Goal: Task Accomplishment & Management: Use online tool/utility

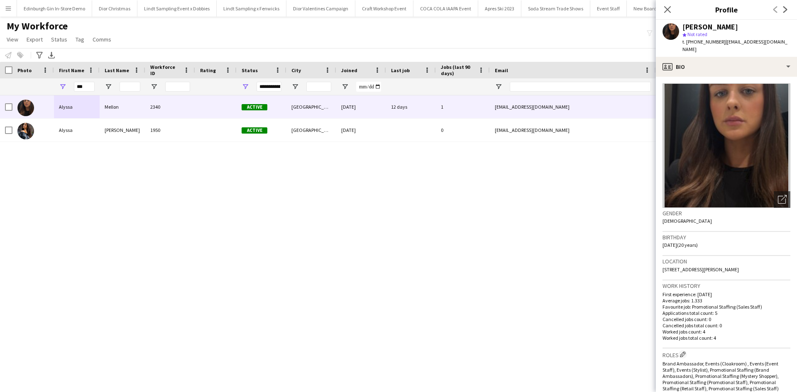
scroll to position [249, 0]
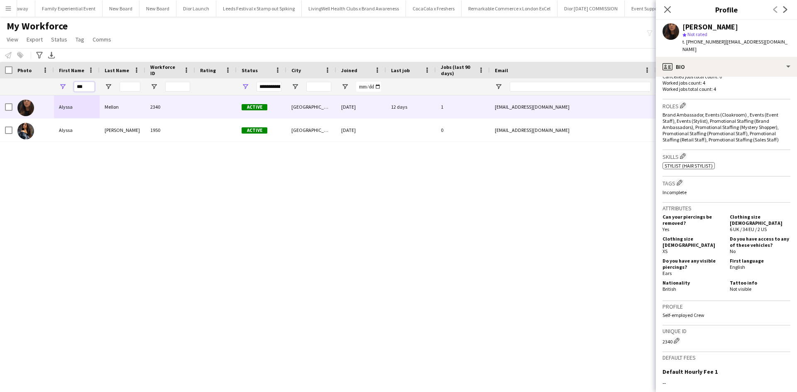
drag, startPoint x: 89, startPoint y: 87, endPoint x: 70, endPoint y: 84, distance: 19.7
click at [70, 84] on div "***" at bounding box center [77, 86] width 46 height 17
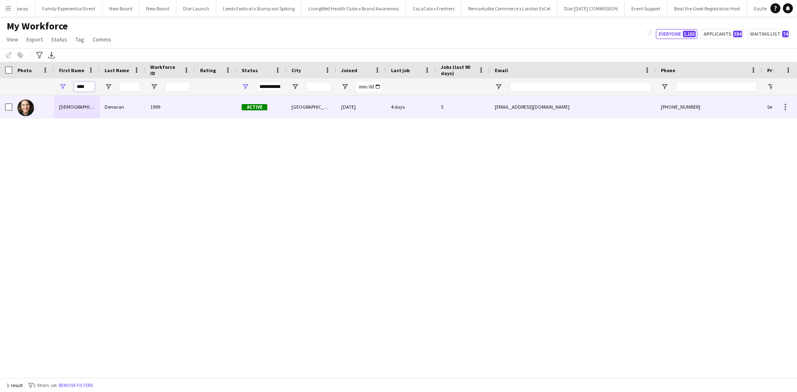
type input "****"
click at [67, 105] on div "[DEMOGRAPHIC_DATA]" at bounding box center [77, 107] width 46 height 23
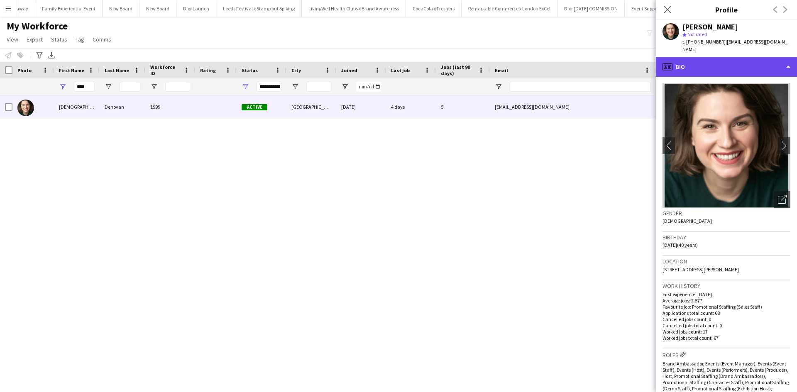
click at [714, 61] on div "profile Bio" at bounding box center [726, 67] width 141 height 20
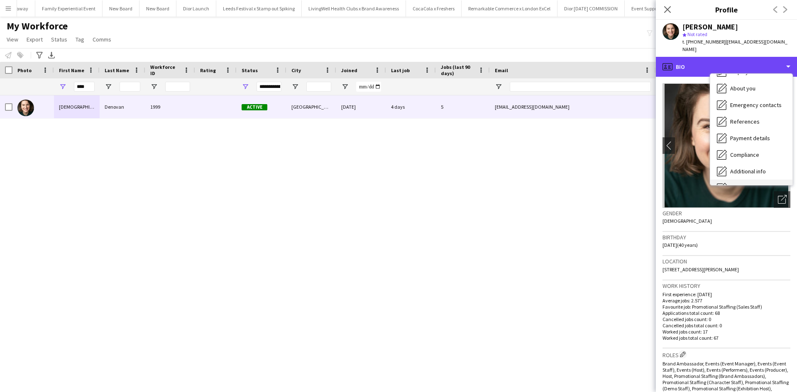
scroll to position [95, 0]
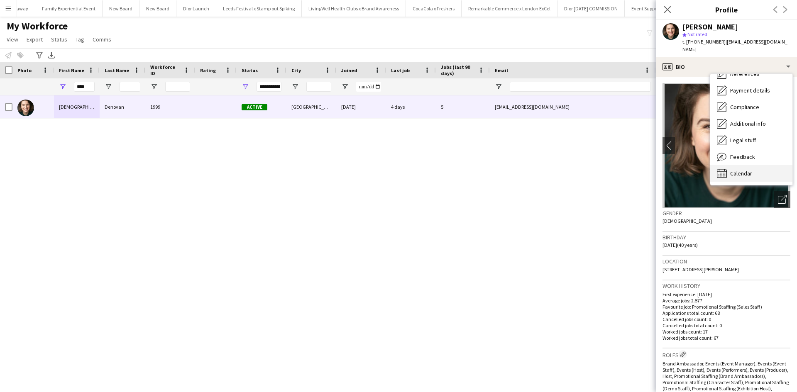
click at [742, 170] on span "Calendar" at bounding box center [742, 173] width 22 height 7
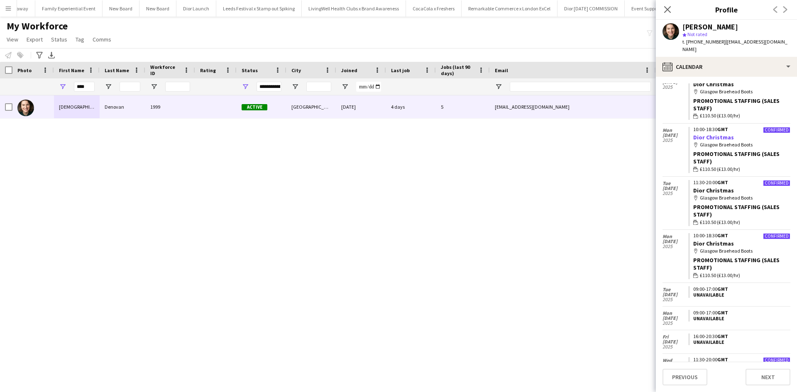
scroll to position [249, 0]
click at [704, 133] on link "Dior Christmas" at bounding box center [714, 136] width 41 height 7
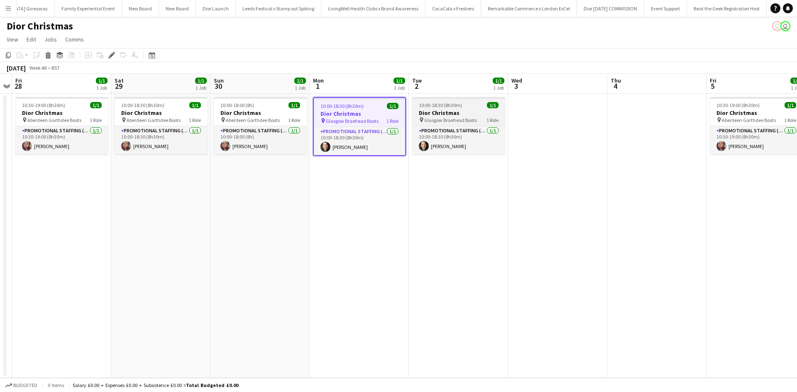
scroll to position [0, 9197]
click at [381, 105] on div "10:00-18:30 (8h30m) 1/1" at bounding box center [359, 106] width 91 height 6
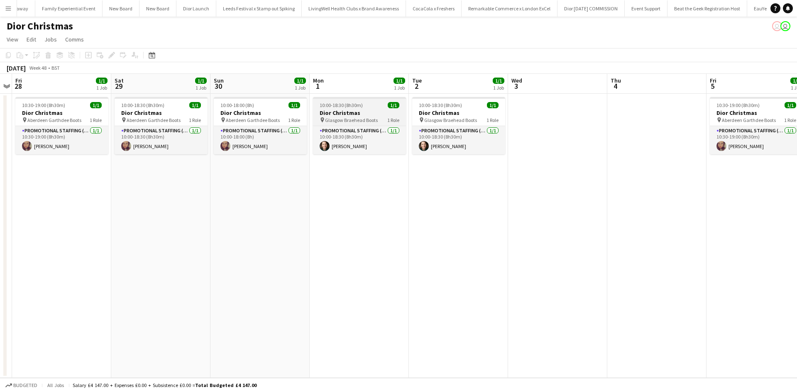
click at [366, 104] on div "10:00-18:30 (8h30m) 1/1" at bounding box center [359, 105] width 93 height 6
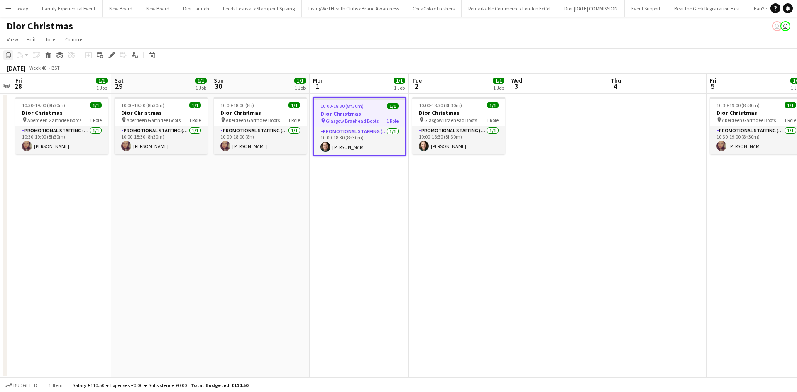
click at [10, 56] on icon "Copy" at bounding box center [8, 55] width 7 height 7
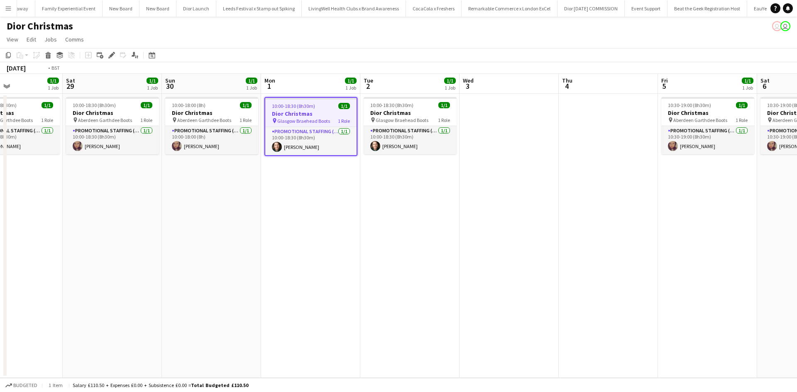
drag, startPoint x: 616, startPoint y: 301, endPoint x: 155, endPoint y: 263, distance: 462.2
click at [155, 263] on app-calendar-viewport "Tue 25 Wed 26 Thu 27 Fri 28 1/1 1 Job Sat 29 1/1 1 Job Sun 30 1/1 1 Job Mon 1 1…" at bounding box center [398, 226] width 797 height 304
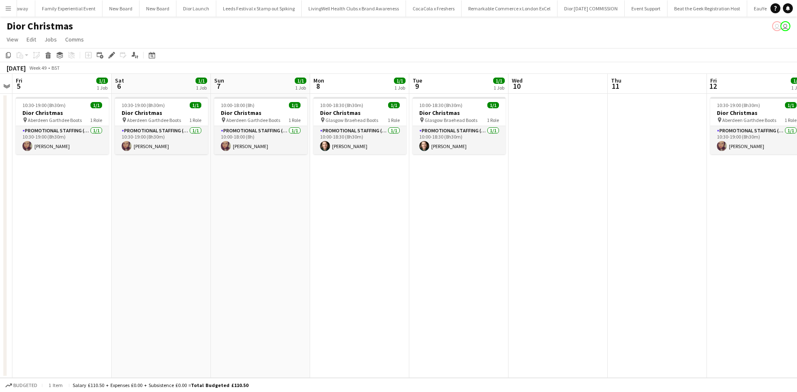
drag, startPoint x: 618, startPoint y: 292, endPoint x: 190, endPoint y: 245, distance: 431.2
click at [182, 248] on app-calendar-viewport "Tue 2 1/1 1 Job Wed 3 Thu 4 Fri 5 1/1 1 Job Sat 6 1/1 1 Job Sun 7 1/1 1 Job Mon…" at bounding box center [398, 226] width 797 height 304
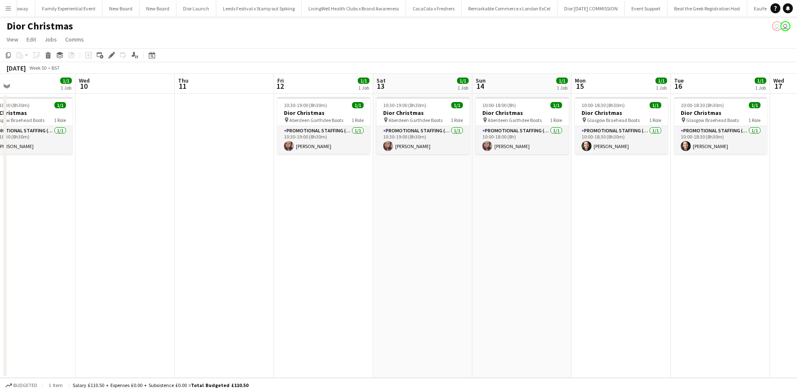
drag, startPoint x: 411, startPoint y: 277, endPoint x: 150, endPoint y: 233, distance: 264.2
click at [142, 235] on app-calendar-viewport "Sat 6 1/1 1 Job Sun 7 1/1 1 Job Mon 8 1/1 1 Job Tue 9 1/1 1 Job Wed 10 Thu 11 F…" at bounding box center [398, 226] width 797 height 304
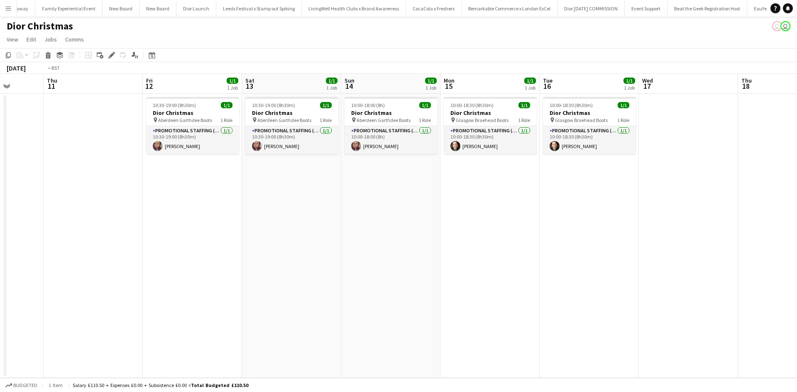
drag, startPoint x: 116, startPoint y: 259, endPoint x: 569, endPoint y: 228, distance: 453.4
click at [569, 227] on app-calendar-viewport "Mon 8 1/1 1 Job Tue 9 1/1 1 Job Wed 10 Thu 11 Fri 12 1/1 1 Job Sat 13 1/1 1 Job…" at bounding box center [398, 226] width 797 height 304
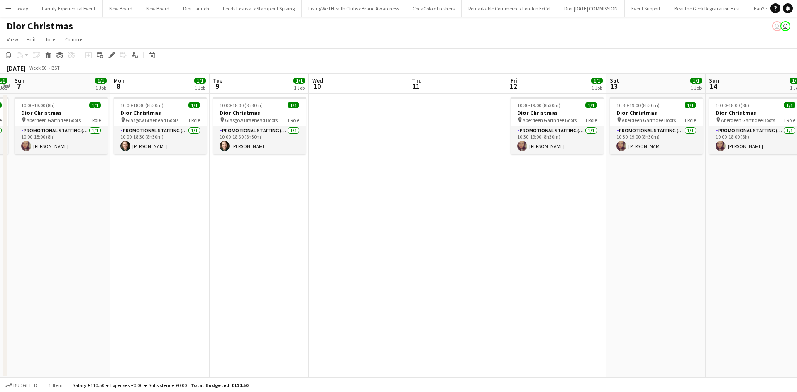
drag, startPoint x: 181, startPoint y: 262, endPoint x: 407, endPoint y: 235, distance: 228.0
click at [388, 236] on app-calendar-viewport "Fri 5 1/1 1 Job Sat 6 1/1 1 Job Sun 7 1/1 1 Job Mon 8 1/1 1 Job Tue 9 1/1 1 Job…" at bounding box center [398, 226] width 797 height 304
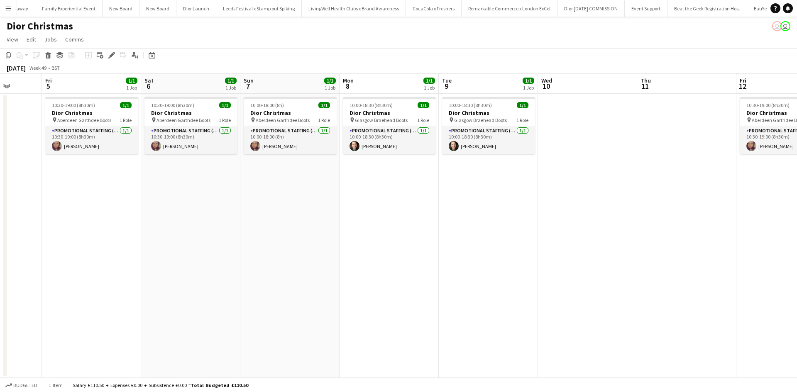
drag, startPoint x: 110, startPoint y: 258, endPoint x: 437, endPoint y: 220, distance: 329.1
click at [422, 222] on app-calendar-viewport "Tue 2 1/1 1 Job Wed 3 Thu 4 Fri 5 1/1 1 Job Sat 6 1/1 1 Job Sun 7 1/1 1 Job Mon…" at bounding box center [398, 226] width 797 height 304
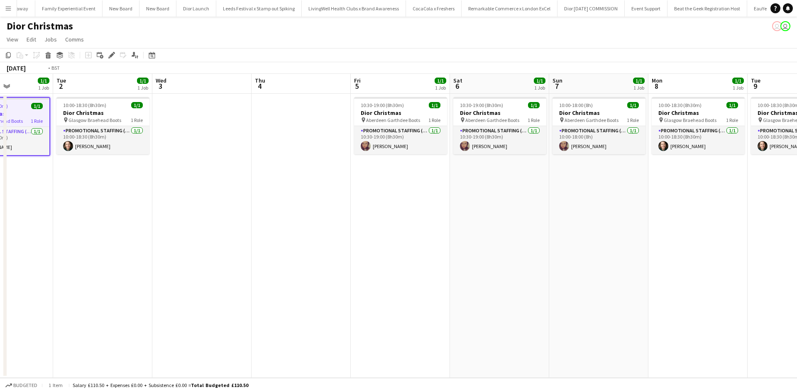
drag, startPoint x: 135, startPoint y: 257, endPoint x: 424, endPoint y: 226, distance: 290.7
click at [433, 222] on app-calendar-viewport "Sat 29 1/1 1 Job Sun 30 1/1 1 Job Mon 1 1/1 1 Job Tue 2 1/1 1 Job Wed 3 Thu 4 F…" at bounding box center [398, 226] width 797 height 304
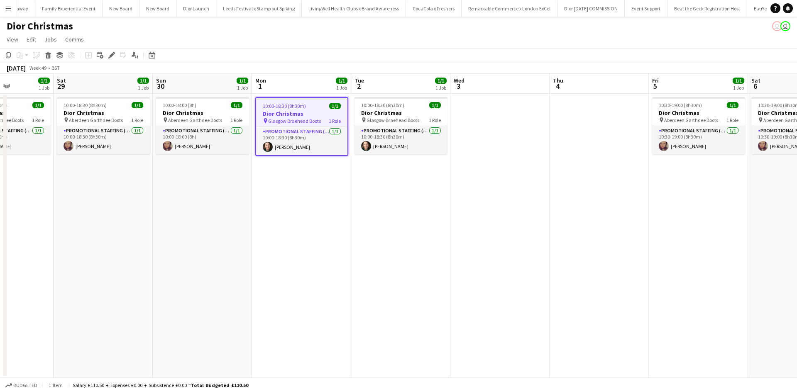
drag, startPoint x: 226, startPoint y: 257, endPoint x: 447, endPoint y: 243, distance: 221.4
click at [446, 243] on app-calendar-viewport "Wed 26 Thu 27 Fri 28 1/1 1 Job Sat 29 1/1 1 Job Sun 30 1/1 1 Job Mon 1 1/1 1 Jo…" at bounding box center [398, 226] width 797 height 304
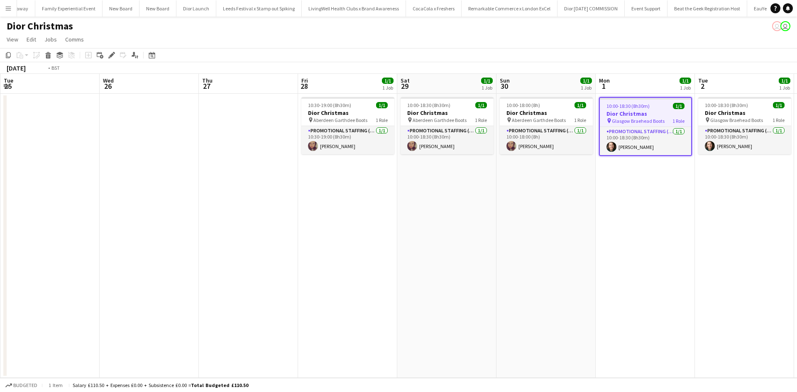
drag, startPoint x: 170, startPoint y: 257, endPoint x: 501, endPoint y: 245, distance: 331.2
click at [516, 241] on app-calendar-viewport "Sat 22 Sun 23 Mon 24 Tue 25 Wed 26 Thu 27 Fri 28 1/1 1 Job Sat 29 1/1 1 Job Sun…" at bounding box center [398, 226] width 797 height 304
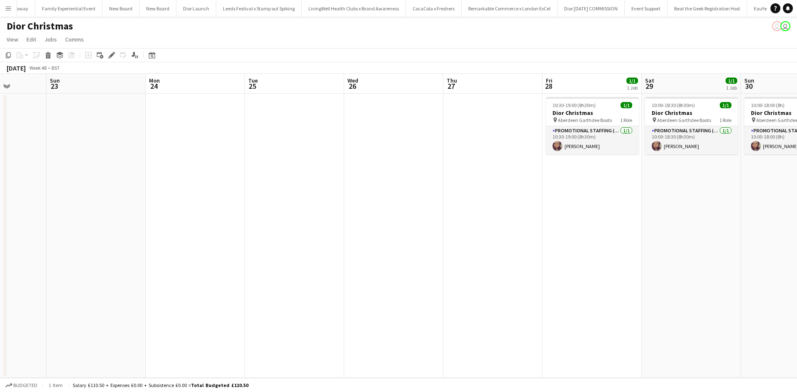
drag, startPoint x: 218, startPoint y: 264, endPoint x: 463, endPoint y: 231, distance: 246.9
click at [463, 231] on app-calendar-viewport "Thu 20 Fri 21 Sat 22 Sun 23 Mon 24 Tue 25 Wed 26 Thu 27 Fri 28 1/1 1 Job Sat 29…" at bounding box center [398, 226] width 797 height 304
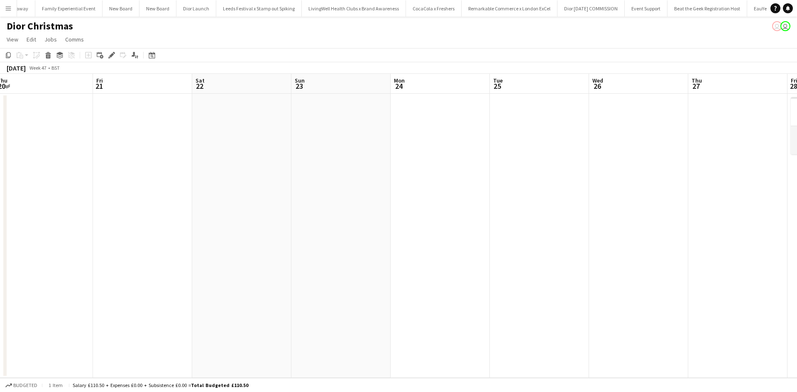
drag, startPoint x: 151, startPoint y: 257, endPoint x: 463, endPoint y: 233, distance: 312.9
click at [463, 233] on app-calendar-viewport "Tue 18 1/1 1 Job Wed 19 Thu 20 Fri 21 Sat 22 Sun 23 Mon 24 Tue 25 Wed 26 Thu 27…" at bounding box center [398, 226] width 797 height 304
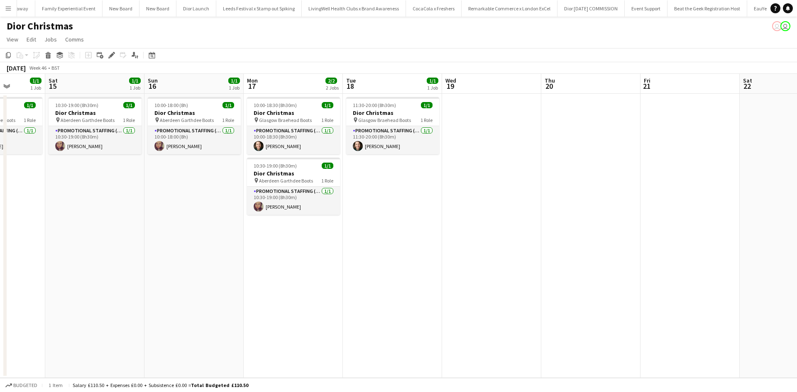
drag, startPoint x: 226, startPoint y: 264, endPoint x: 456, endPoint y: 255, distance: 230.3
click at [456, 255] on app-calendar-viewport "Wed 12 Thu 13 Fri 14 1/1 1 Job Sat 15 1/1 1 Job Sun 16 1/1 1 Job Mon 17 2/2 2 J…" at bounding box center [398, 226] width 797 height 304
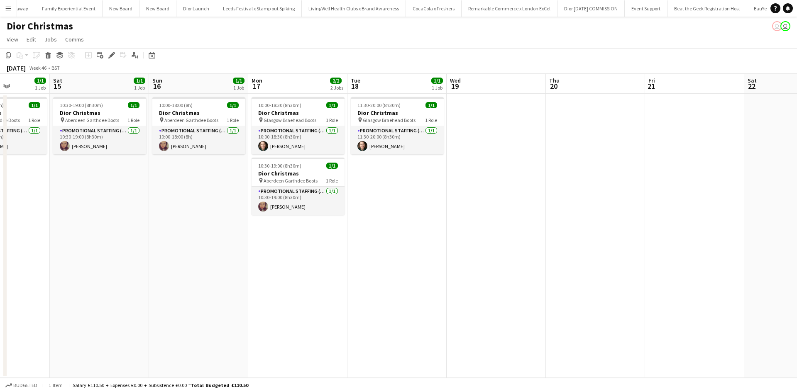
drag, startPoint x: 197, startPoint y: 281, endPoint x: 527, endPoint y: 277, distance: 329.8
click at [527, 277] on app-calendar-viewport "Wed 12 Thu 13 Fri 14 1/1 1 Job Sat 15 1/1 1 Job Sun 16 1/1 1 Job Mon 17 2/2 2 J…" at bounding box center [398, 226] width 797 height 304
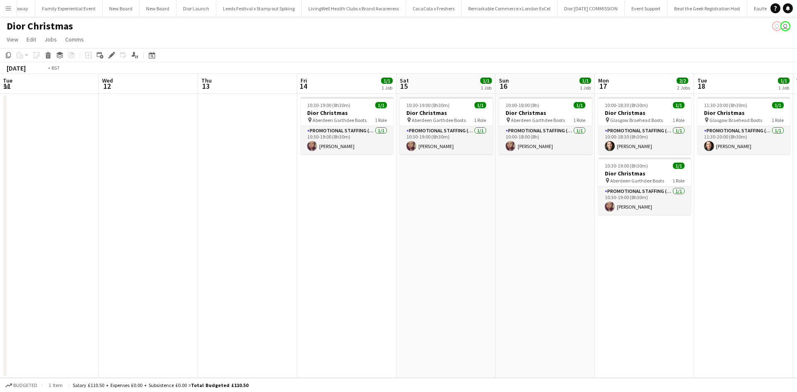
drag, startPoint x: 253, startPoint y: 292, endPoint x: 577, endPoint y: 281, distance: 325.0
click at [577, 281] on app-calendar-viewport "Sun 9 1/1 1 Job Mon 10 1/1 1 Job Tue 11 Wed 12 Thu 13 Fri 14 1/1 1 Job Sat 15 1…" at bounding box center [398, 226] width 797 height 304
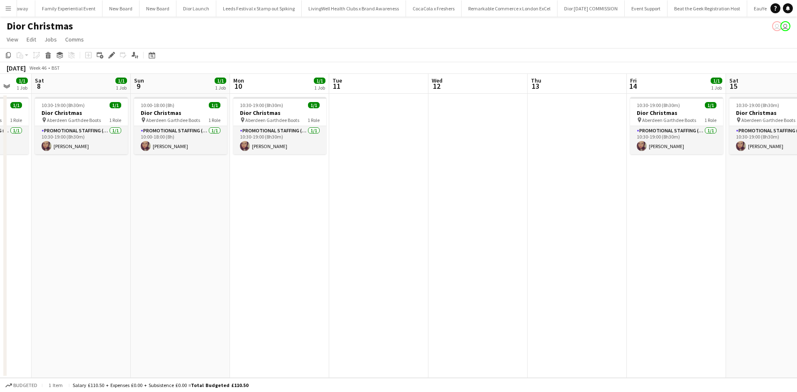
drag, startPoint x: 262, startPoint y: 279, endPoint x: 606, endPoint y: 273, distance: 343.9
click at [606, 273] on app-calendar-viewport "Thu 6 Fri 7 1/1 1 Job Sat 8 1/1 1 Job Sun 9 1/1 1 Job Mon 10 1/1 1 Job Tue 11 W…" at bounding box center [398, 226] width 797 height 304
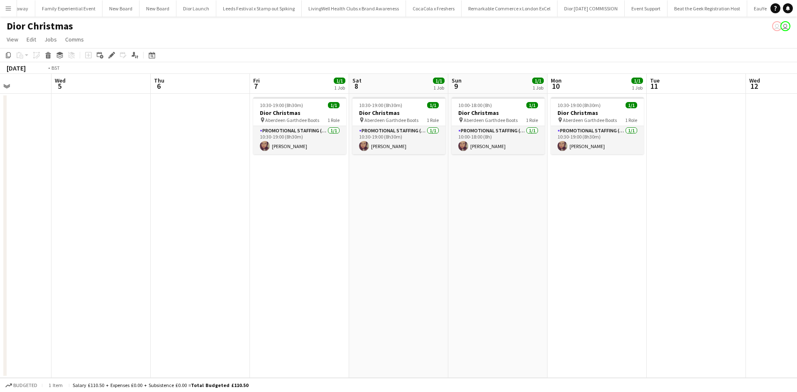
drag, startPoint x: 268, startPoint y: 264, endPoint x: 522, endPoint y: 270, distance: 253.4
click at [496, 269] on app-calendar-viewport "Sun 2 1/1 1 Job Mon 3 1/1 1 Job Tue 4 Wed 5 Thu 6 Fri 7 1/1 1 Job Sat 8 1/1 1 J…" at bounding box center [398, 226] width 797 height 304
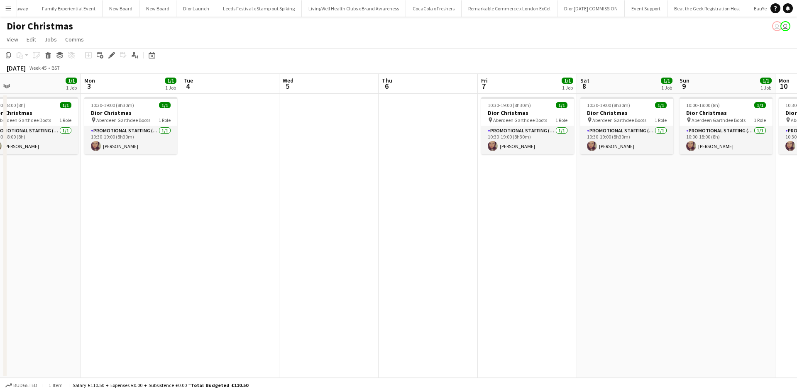
drag, startPoint x: 221, startPoint y: 276, endPoint x: 559, endPoint y: 262, distance: 338.4
click at [550, 262] on app-calendar-viewport "Fri 31 1/1 1 Job Sat 1 1/1 1 Job Sun 2 1/1 1 Job Mon 3 1/1 1 Job Tue 4 Wed 5 Th…" at bounding box center [398, 226] width 797 height 304
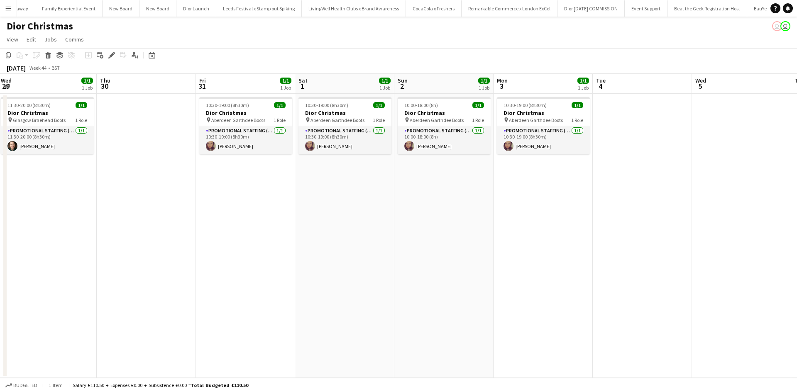
drag, startPoint x: 280, startPoint y: 270, endPoint x: 563, endPoint y: 265, distance: 282.9
click at [562, 265] on app-calendar-viewport "Mon 27 1/1 1 Job Tue 28 1/1 1 Job Wed 29 1/1 1 Job Thu 30 Fri 31 1/1 1 Job Sat …" at bounding box center [398, 226] width 797 height 304
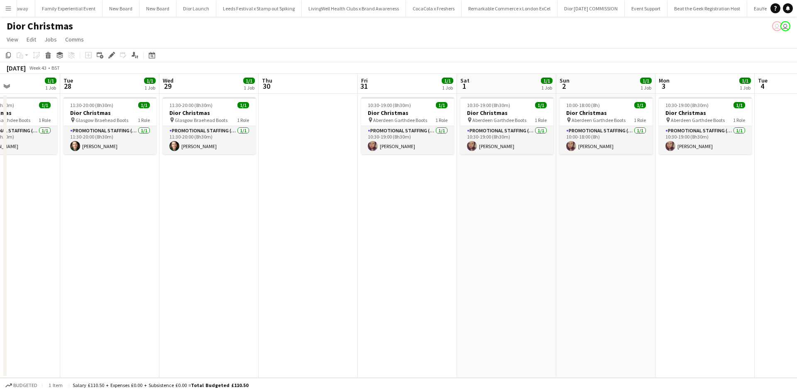
drag, startPoint x: 348, startPoint y: 275, endPoint x: 572, endPoint y: 267, distance: 224.0
click at [572, 267] on app-calendar-viewport "Sat 25 Sun 26 1/1 1 Job Mon 27 1/1 1 Job Tue 28 1/1 1 Job Wed 29 1/1 1 Job Thu …" at bounding box center [398, 226] width 797 height 304
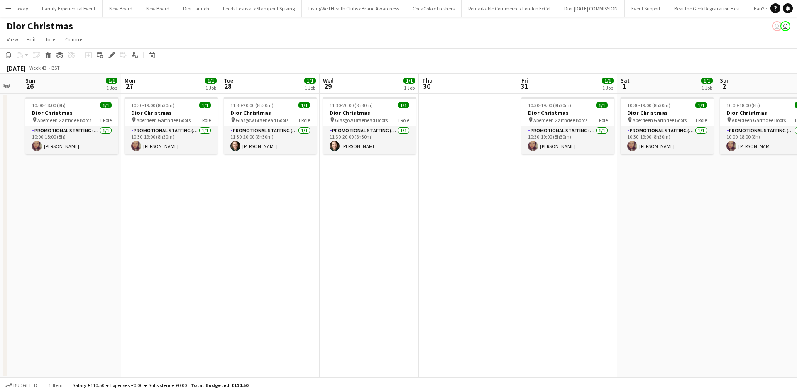
scroll to position [0, 205]
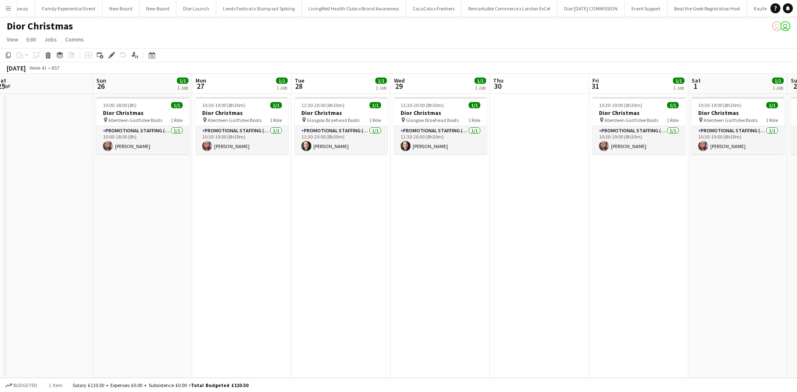
drag, startPoint x: 547, startPoint y: 311, endPoint x: 517, endPoint y: 280, distance: 43.2
click at [517, 280] on app-calendar-viewport "Thu 23 Fri 24 Sat 25 Sun 26 1/1 1 Job Mon 27 1/1 1 Job Tue 28 1/1 1 Job Wed 29 …" at bounding box center [398, 226] width 797 height 304
click at [255, 109] on h3 "Dior Christmas" at bounding box center [242, 112] width 93 height 7
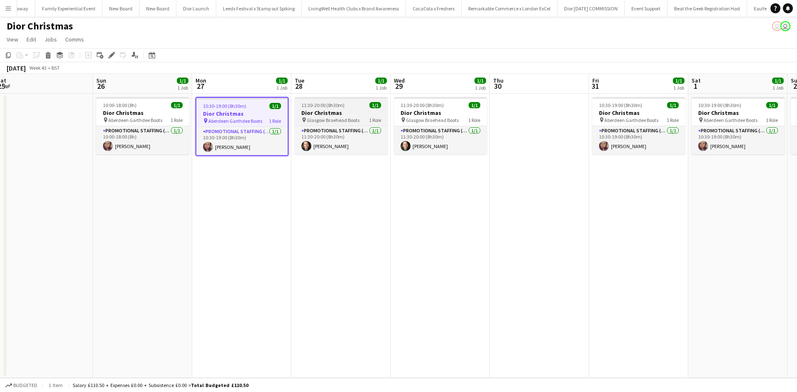
click at [352, 107] on div "11:30-20:00 (8h30m) 1/1" at bounding box center [341, 105] width 93 height 6
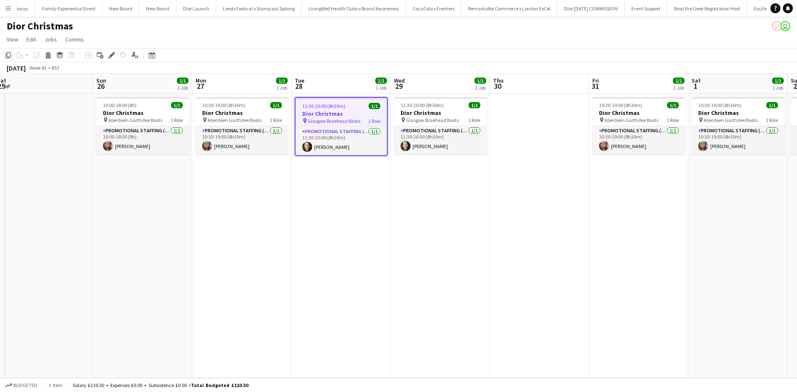
click at [8, 55] on icon "Copy" at bounding box center [8, 55] width 7 height 7
click at [117, 182] on app-date-cell "10:00-18:00 (8h) 1/1 Dior Christmas pin Aberdeen Garthdee Boots 1 Role Promotio…" at bounding box center [142, 236] width 99 height 284
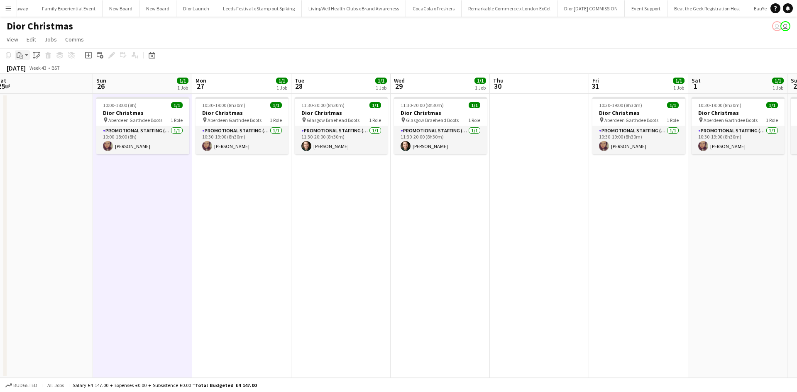
click at [22, 56] on icon "Paste" at bounding box center [20, 55] width 7 height 7
click at [27, 72] on link "Paste Ctrl+V" at bounding box center [61, 70] width 78 height 7
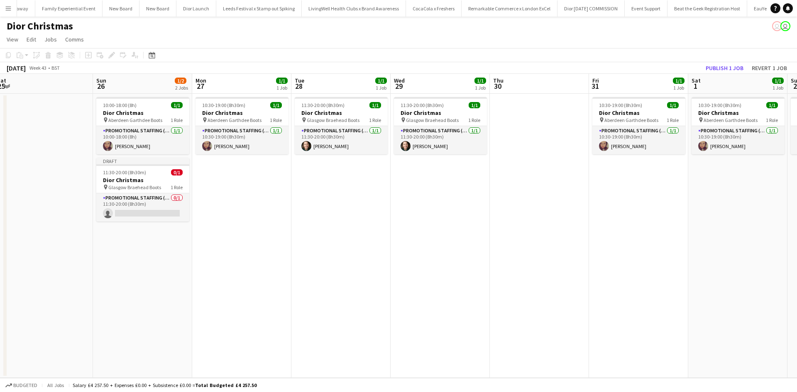
click at [152, 181] on h3 "Dior Christmas" at bounding box center [142, 180] width 93 height 7
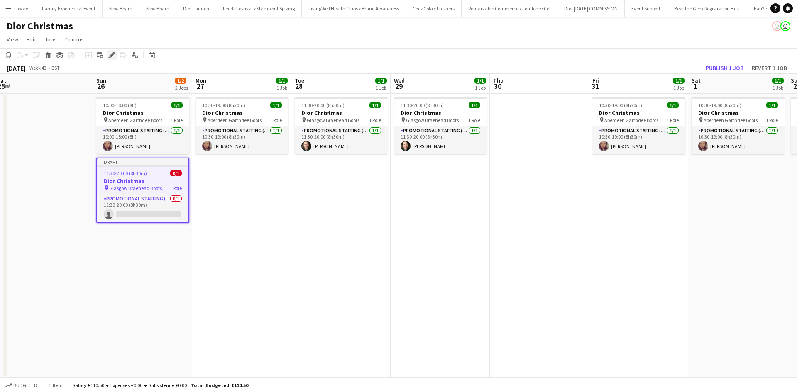
click at [111, 55] on icon at bounding box center [111, 55] width 5 height 5
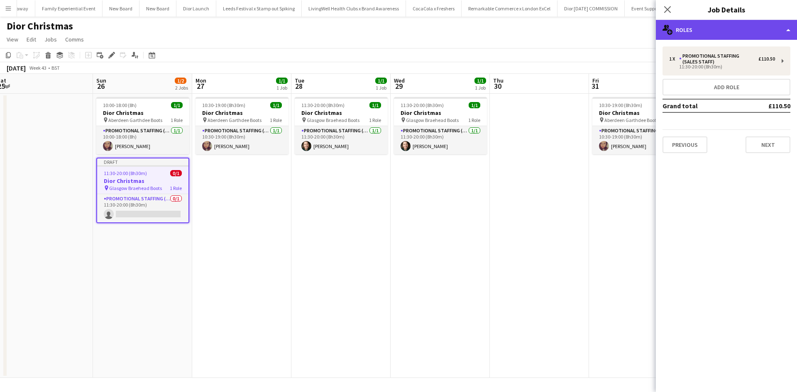
click at [699, 27] on div "multiple-users-add Roles" at bounding box center [726, 30] width 141 height 20
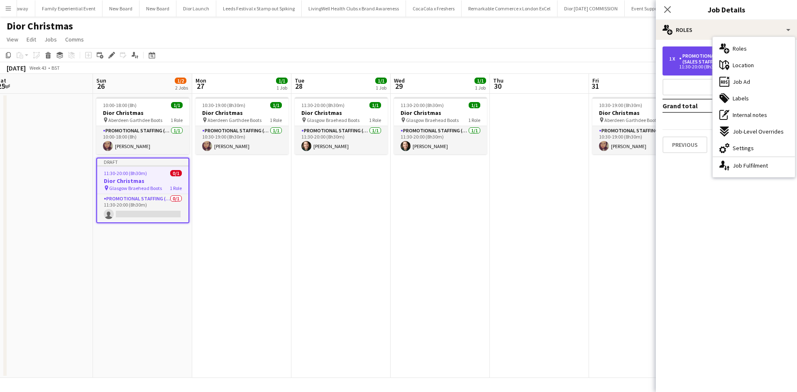
click at [695, 58] on div "Promotional Staffing (Sales Staff)" at bounding box center [718, 59] width 79 height 12
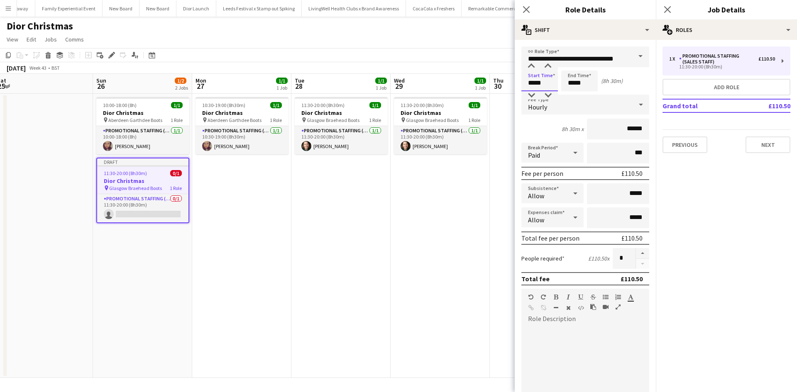
drag, startPoint x: 547, startPoint y: 82, endPoint x: 523, endPoint y: 82, distance: 23.3
click at [523, 82] on input "*****" at bounding box center [540, 81] width 37 height 21
type input "*****"
click at [467, 231] on app-date-cell "11:30-20:00 (8h30m) 1/1 Dior Christmas pin Glasgow Braehead Boots 1 Role Promot…" at bounding box center [440, 236] width 99 height 284
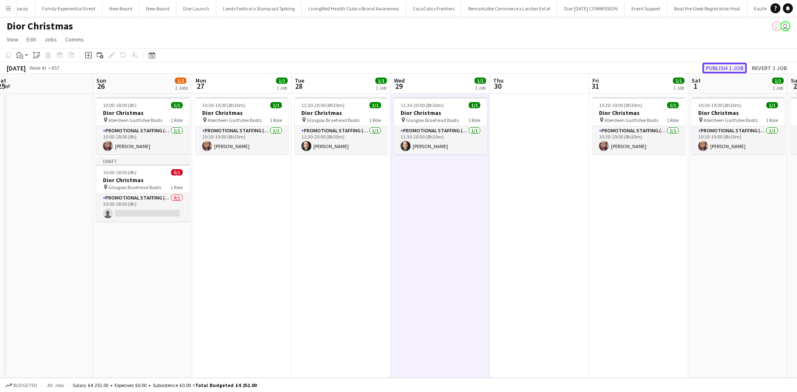
click at [714, 68] on button "Publish 1 job" at bounding box center [725, 68] width 44 height 11
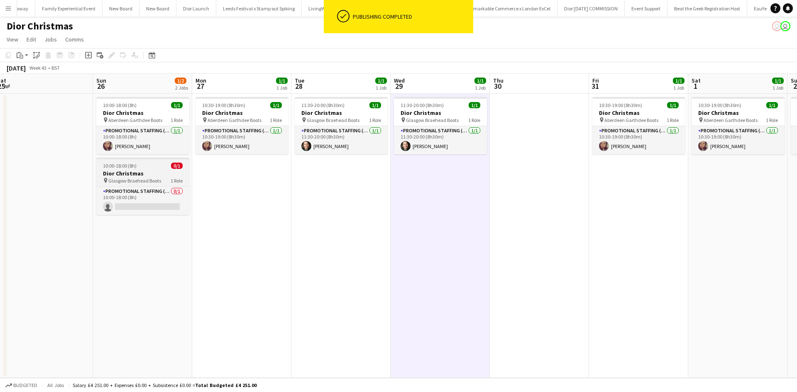
click at [148, 166] on div "10:00-18:00 (8h) 0/1" at bounding box center [142, 166] width 93 height 6
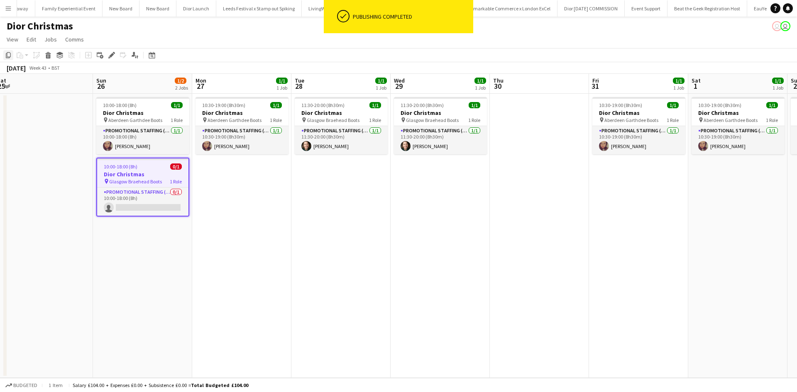
click at [9, 56] on icon "Copy" at bounding box center [8, 55] width 7 height 7
click at [228, 191] on app-date-cell "10:30-19:00 (8h30m) 1/1 Dior Christmas pin Aberdeen Garthdee Boots 1 Role Promo…" at bounding box center [241, 236] width 99 height 284
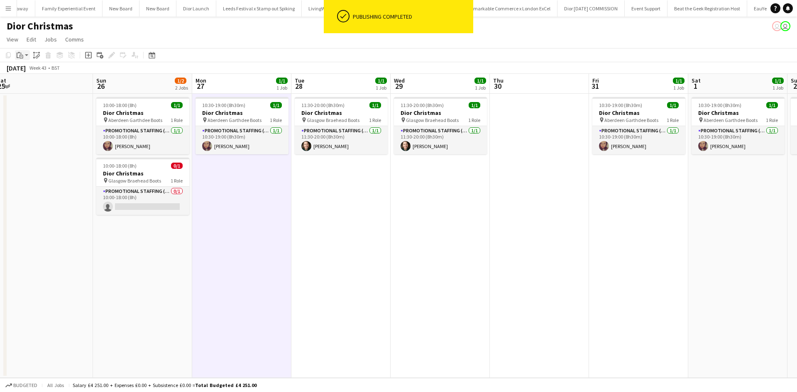
click at [18, 54] on icon "Paste" at bounding box center [20, 55] width 7 height 7
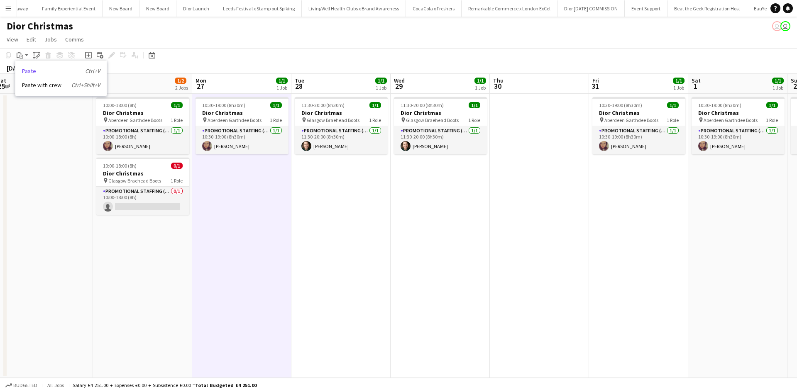
click at [28, 69] on link "Paste Ctrl+V" at bounding box center [61, 70] width 78 height 7
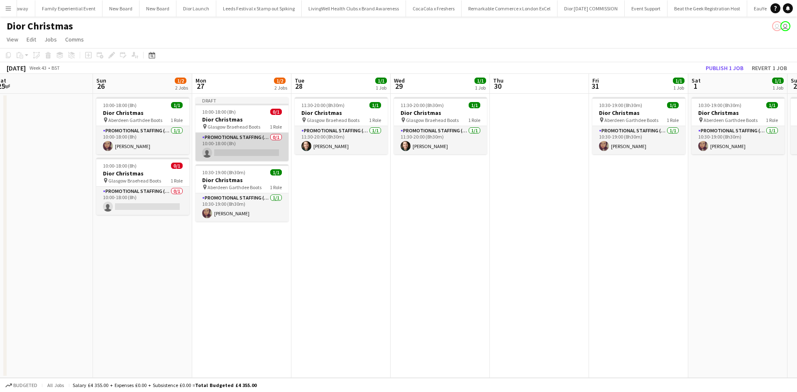
click at [256, 142] on app-card-role "Promotional Staffing (Sales Staff) 0/1 10:00-18:00 (8h) single-neutral-actions" at bounding box center [242, 147] width 93 height 28
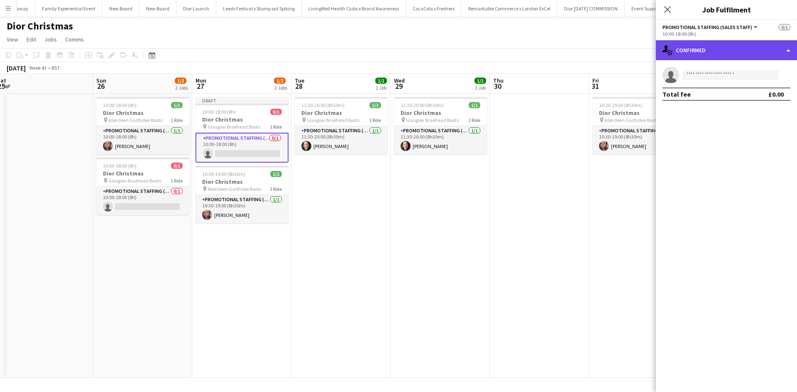
click at [701, 53] on div "single-neutral-actions-check-2 Confirmed" at bounding box center [726, 50] width 141 height 20
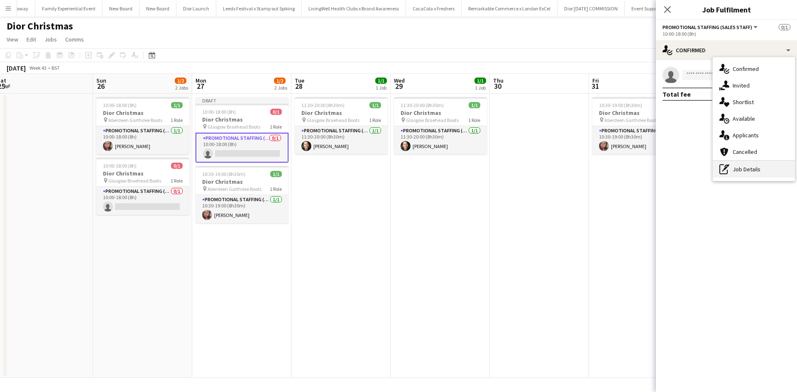
drag, startPoint x: 739, startPoint y: 164, endPoint x: 737, endPoint y: 159, distance: 4.9
click at [739, 164] on div "pen-write Job Details" at bounding box center [754, 169] width 82 height 17
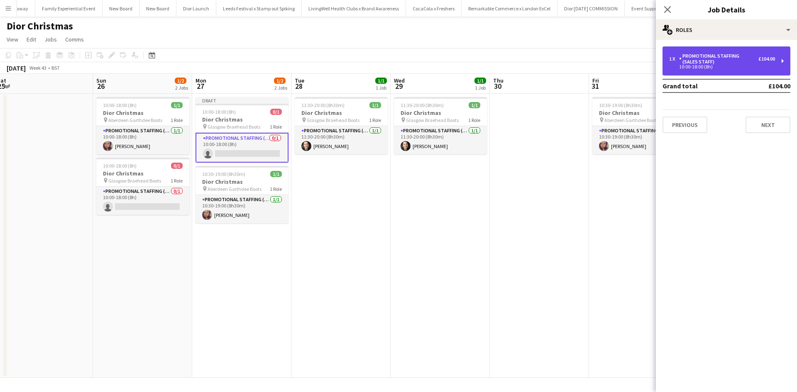
click at [724, 62] on div "Promotional Staffing (Sales Staff)" at bounding box center [718, 59] width 79 height 12
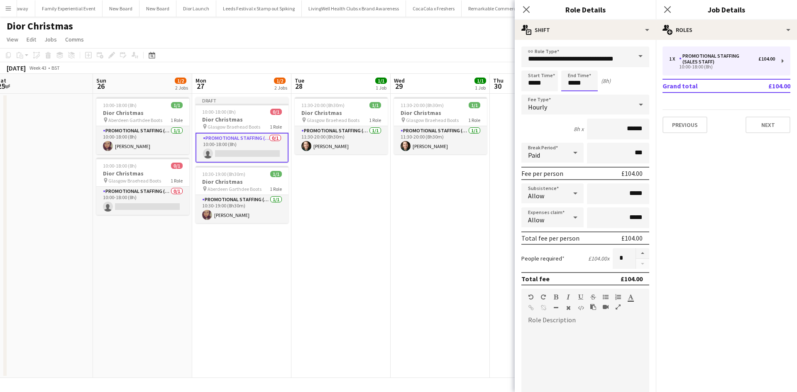
click at [578, 83] on input "*****" at bounding box center [580, 81] width 37 height 21
type input "*****"
drag, startPoint x: 485, startPoint y: 231, endPoint x: 533, endPoint y: 196, distance: 59.4
click at [485, 231] on app-date-cell "11:30-20:00 (8h30m) 1/1 Dior Christmas pin Glasgow Braehead Boots 1 Role Promot…" at bounding box center [440, 236] width 99 height 284
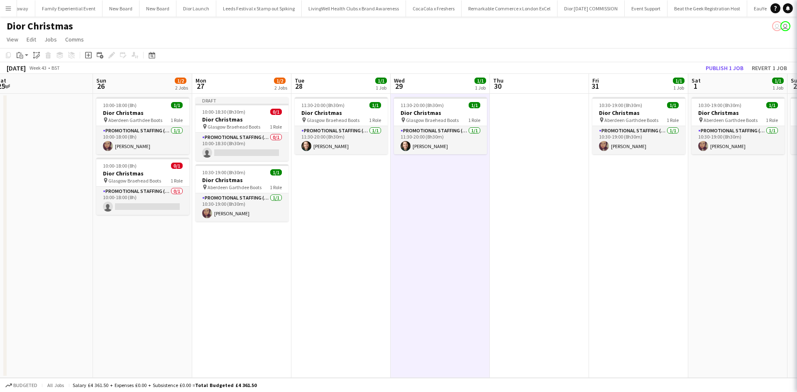
scroll to position [0, 205]
click at [722, 66] on button "Publish 1 job" at bounding box center [725, 68] width 44 height 11
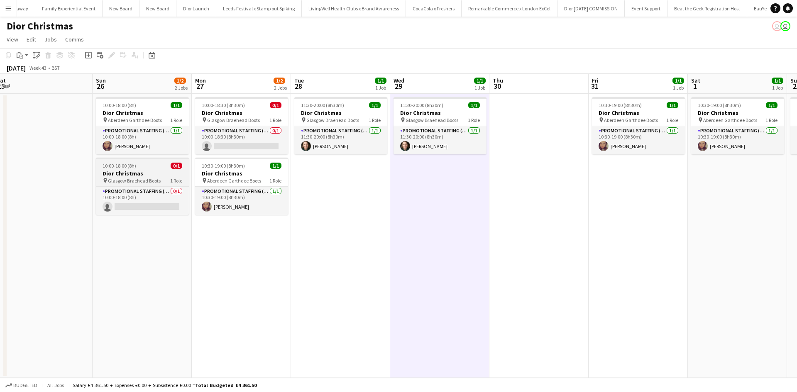
click at [157, 168] on div "10:00-18:00 (8h) 0/1" at bounding box center [142, 166] width 93 height 6
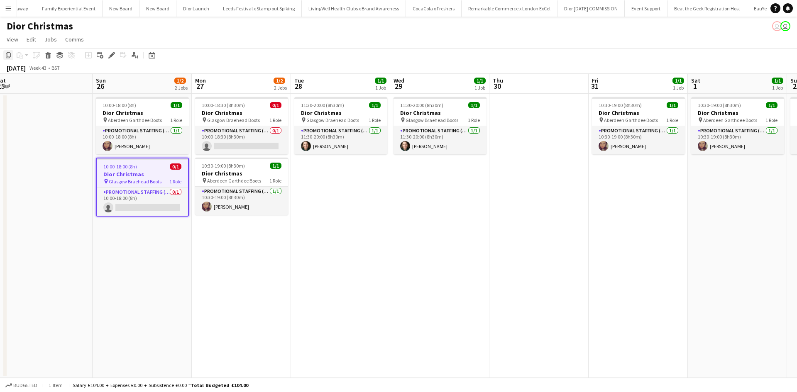
click at [9, 56] on icon "Copy" at bounding box center [8, 55] width 7 height 7
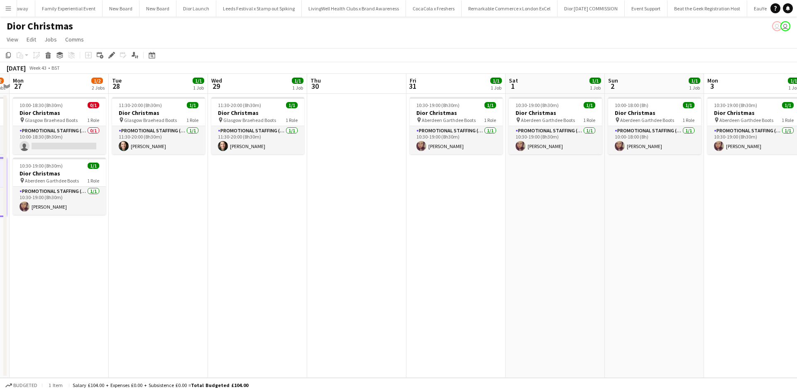
drag, startPoint x: 700, startPoint y: 199, endPoint x: 516, endPoint y: 187, distance: 184.4
click at [517, 187] on app-calendar-viewport "Thu 23 Fri 24 Sat 25 Sun 26 1/2 2 Jobs Mon 27 1/2 2 Jobs Tue 28 1/1 1 Job Wed 2…" at bounding box center [398, 226] width 797 height 304
click at [655, 172] on app-date-cell "10:00-18:00 (8h) 1/1 Dior Christmas pin Aberdeen Garthdee Boots 1 Role Promotio…" at bounding box center [653, 236] width 99 height 284
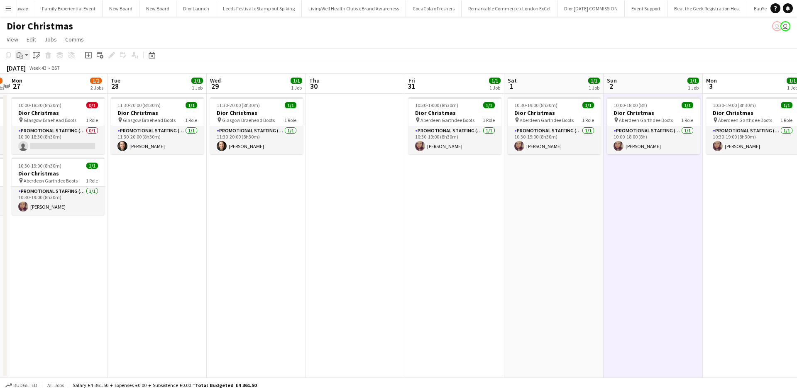
click at [20, 55] on icon at bounding box center [22, 57] width 4 height 4
click at [27, 71] on link "Paste Ctrl+V" at bounding box center [61, 70] width 78 height 7
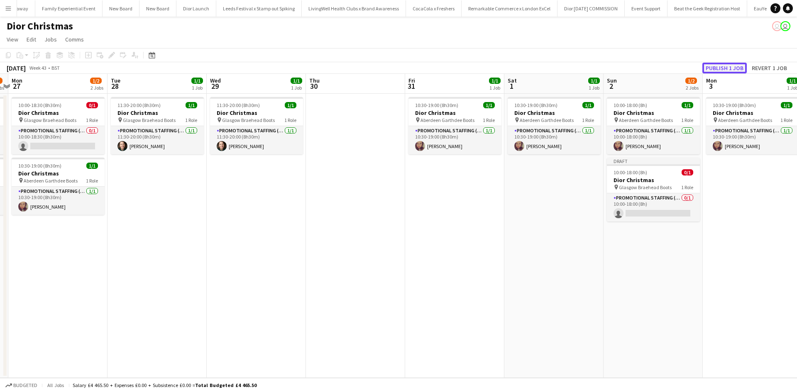
click at [726, 65] on button "Publish 1 job" at bounding box center [725, 68] width 44 height 11
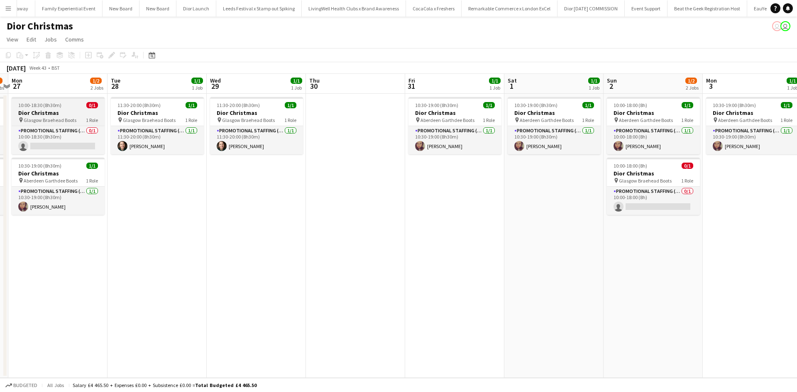
click at [69, 108] on div "10:00-18:30 (8h30m) 0/1" at bounding box center [58, 105] width 93 height 6
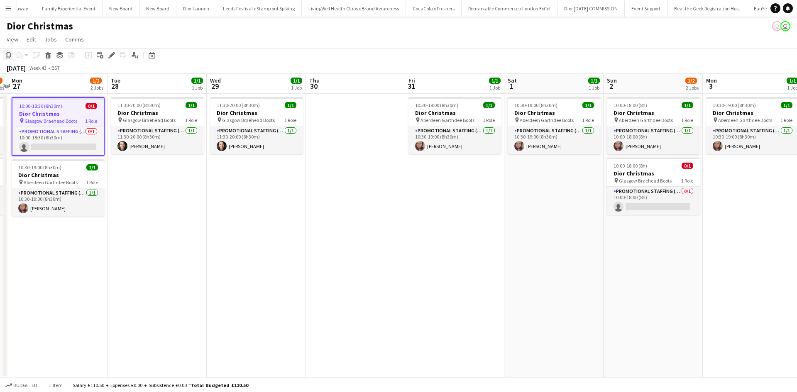
click at [7, 55] on icon "Copy" at bounding box center [8, 55] width 7 height 7
click at [731, 174] on app-date-cell "10:30-19:00 (8h30m) 1/1 Dior Christmas pin Aberdeen Garthdee Boots 1 Role Promo…" at bounding box center [752, 236] width 99 height 284
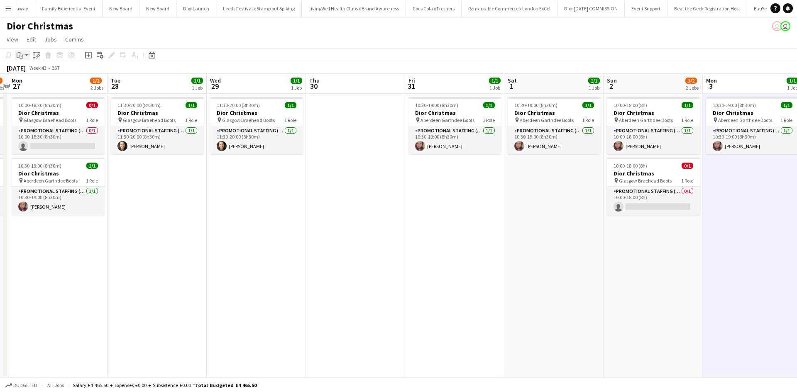
click at [19, 56] on icon "Paste" at bounding box center [20, 55] width 7 height 7
click at [28, 72] on link "Paste Ctrl+V" at bounding box center [61, 70] width 78 height 7
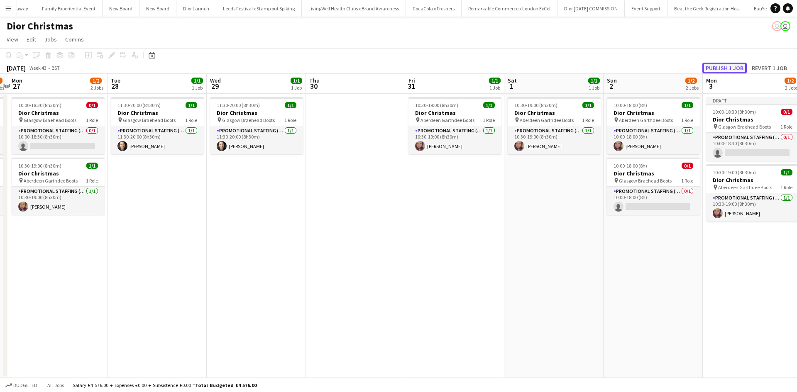
click at [731, 67] on button "Publish 1 job" at bounding box center [725, 68] width 44 height 11
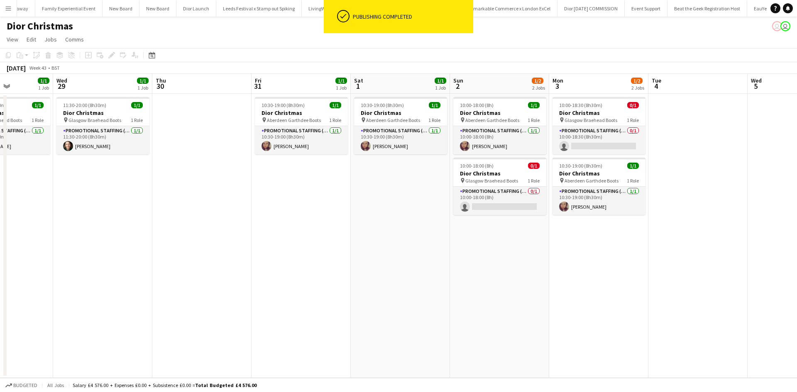
drag, startPoint x: 564, startPoint y: 307, endPoint x: 211, endPoint y: 248, distance: 357.9
click at [211, 248] on app-calendar-viewport "Sat 25 Sun 26 1/2 2 Jobs Mon 27 1/2 2 Jobs Tue 28 1/1 1 Job Wed 29 1/1 1 Job Th…" at bounding box center [398, 226] width 797 height 304
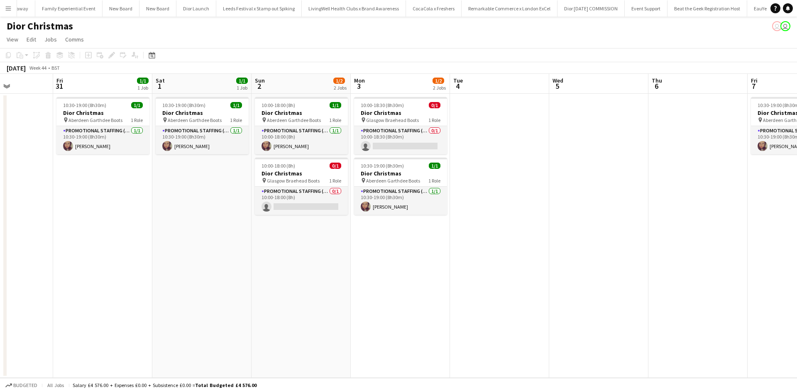
scroll to position [0, 344]
click at [464, 96] on app-date-cell at bounding box center [499, 236] width 99 height 284
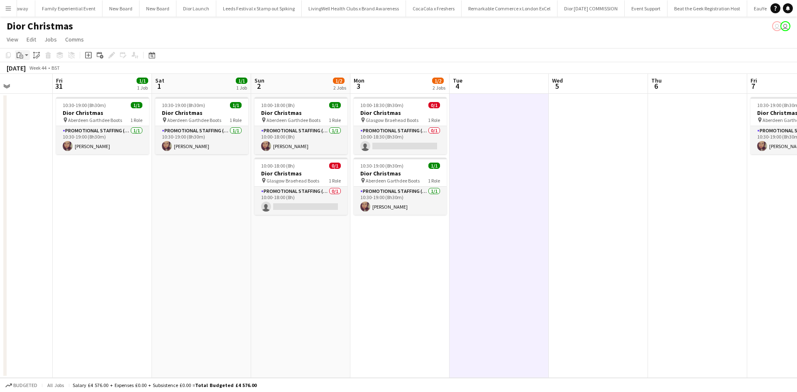
click at [20, 54] on icon "Paste" at bounding box center [20, 55] width 7 height 7
click at [29, 71] on link "Paste Ctrl+V" at bounding box center [61, 70] width 78 height 7
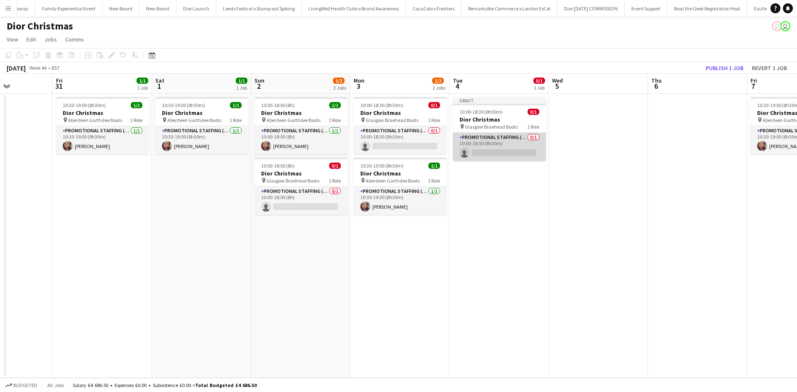
click at [502, 140] on app-card-role "Promotional Staffing (Sales Staff) 0/1 10:00-18:30 (8h30m) single-neutral-actio…" at bounding box center [499, 147] width 93 height 28
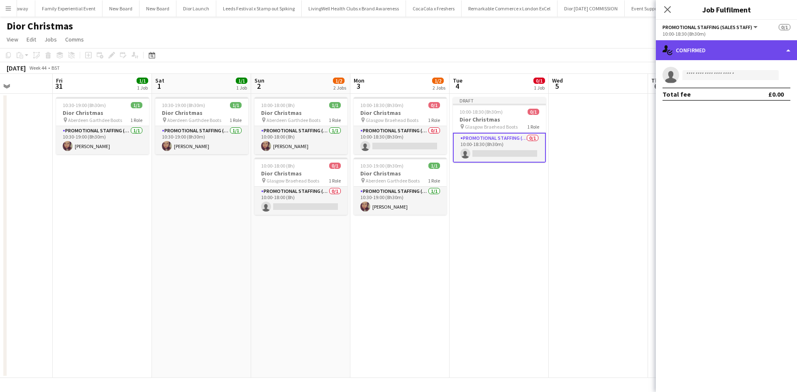
click at [699, 49] on div "single-neutral-actions-check-2 Confirmed" at bounding box center [726, 50] width 141 height 20
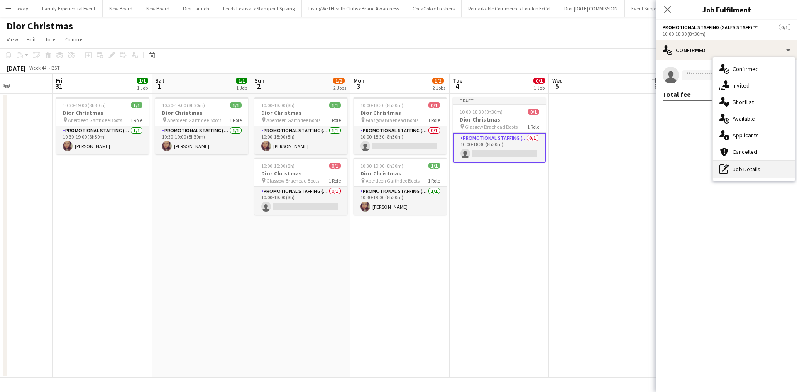
click at [740, 169] on div "pen-write Job Details" at bounding box center [754, 169] width 82 height 17
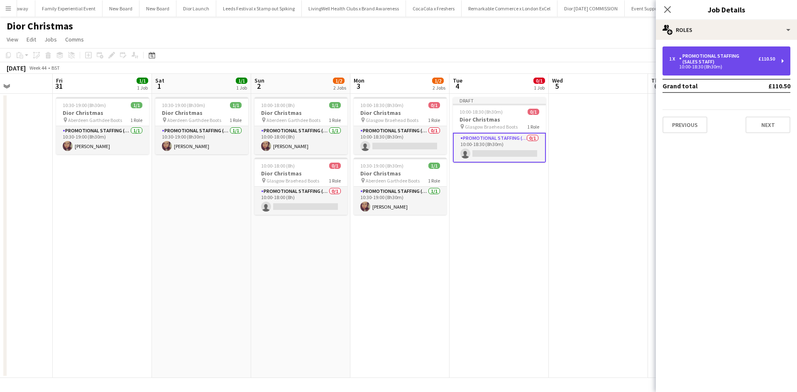
click at [703, 62] on div "Promotional Staffing (Sales Staff)" at bounding box center [718, 59] width 79 height 12
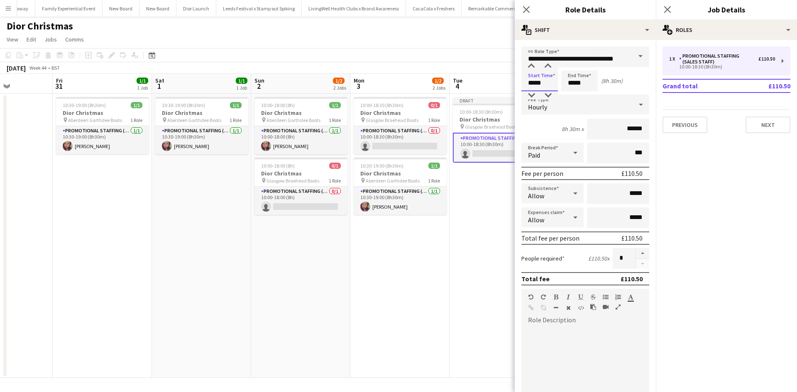
drag, startPoint x: 549, startPoint y: 84, endPoint x: 513, endPoint y: 77, distance: 36.0
click at [513, 77] on body "Menu Boards Boards Boards All jobs Status Workforce Workforce My Workforce Recr…" at bounding box center [398, 196] width 797 height 392
type input "*****"
click at [451, 255] on app-date-cell "Draft 10:00-18:30 (8h30m) 0/1 Dior Christmas pin Glasgow Braehead Boots 1 Role …" at bounding box center [499, 236] width 99 height 284
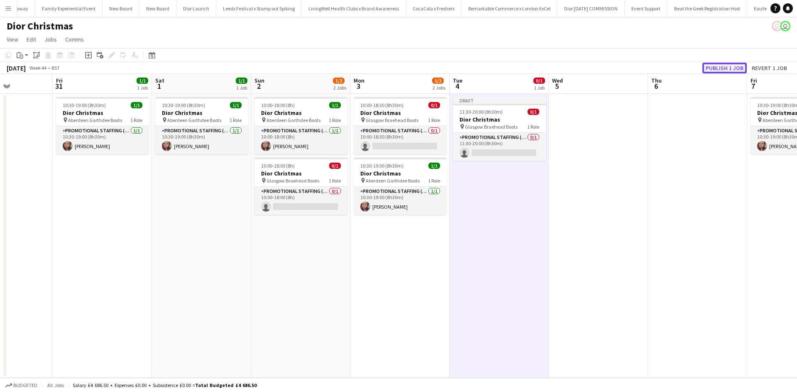
click at [712, 71] on button "Publish 1 job" at bounding box center [725, 68] width 44 height 11
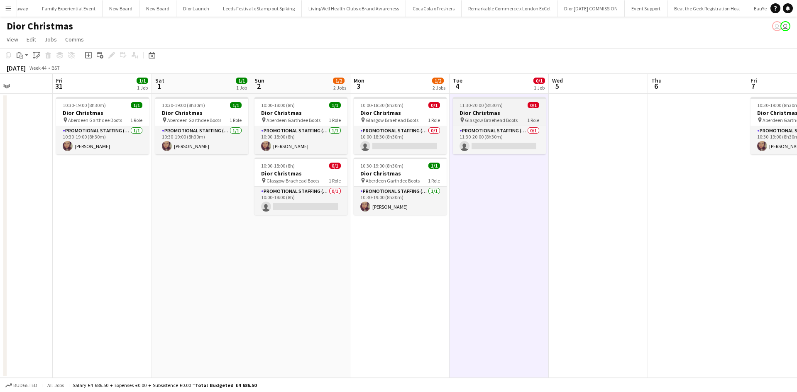
click at [508, 104] on div "11:30-20:00 (8h30m) 0/1" at bounding box center [499, 105] width 93 height 6
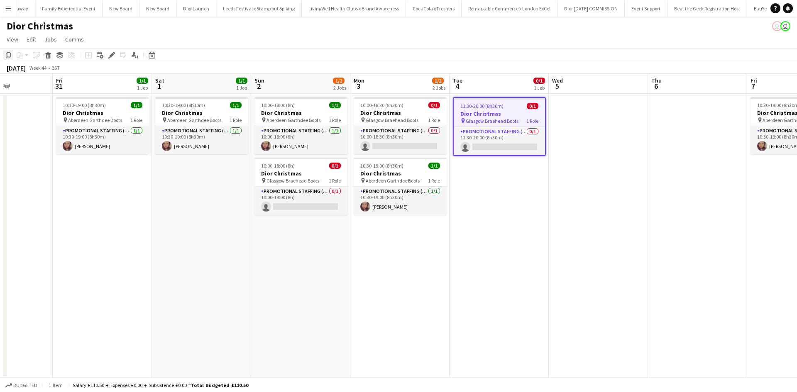
click at [7, 53] on icon "Copy" at bounding box center [8, 55] width 7 height 7
click at [606, 144] on app-date-cell at bounding box center [598, 236] width 99 height 284
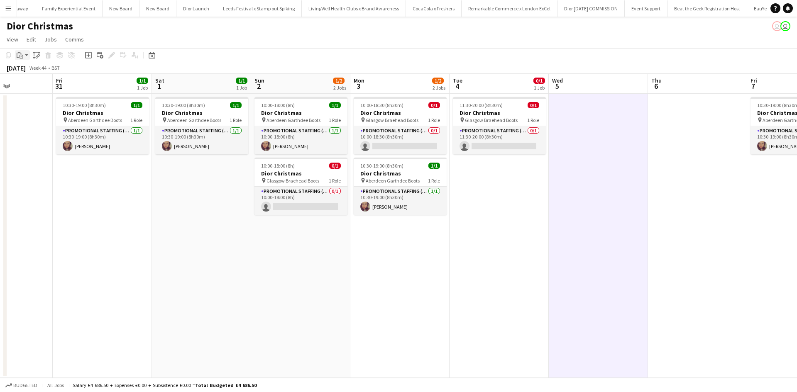
click at [21, 54] on icon "Paste" at bounding box center [20, 55] width 7 height 7
click at [29, 73] on link "Paste Ctrl+V" at bounding box center [61, 70] width 78 height 7
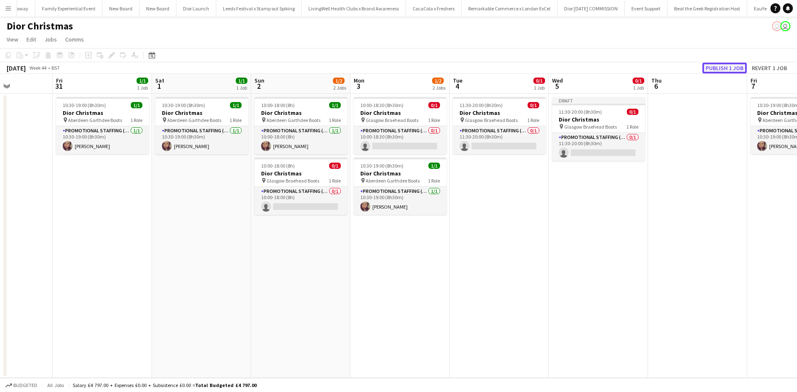
click at [736, 71] on button "Publish 1 job" at bounding box center [725, 68] width 44 height 11
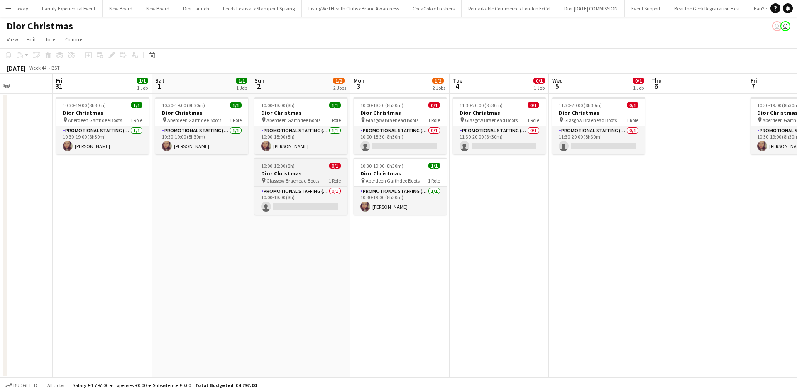
click at [299, 168] on div "10:00-18:00 (8h) 0/1" at bounding box center [301, 166] width 93 height 6
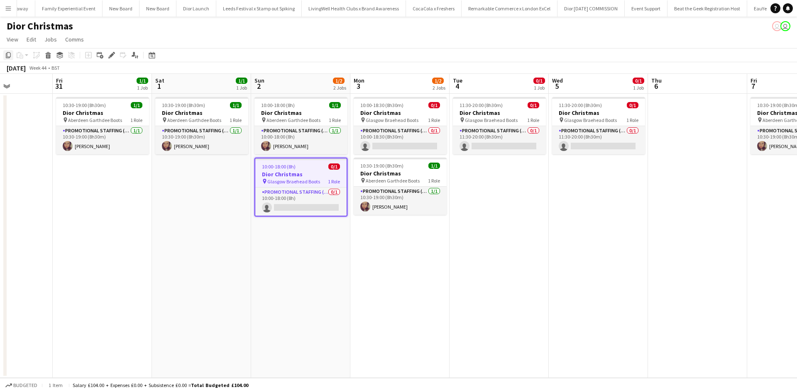
click at [8, 55] on icon "Copy" at bounding box center [8, 55] width 7 height 7
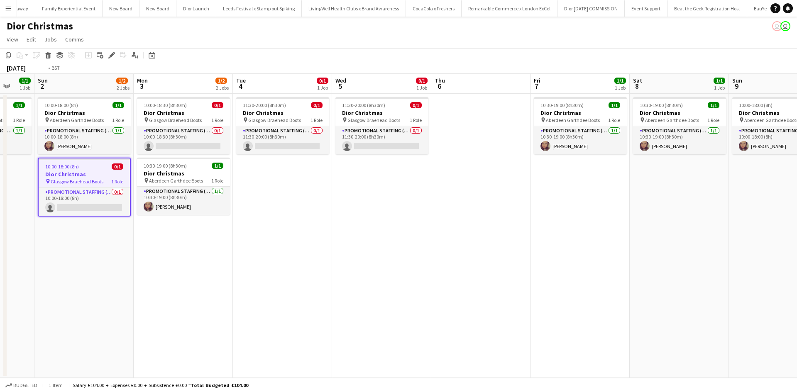
drag, startPoint x: 623, startPoint y: 220, endPoint x: 213, endPoint y: 159, distance: 413.9
click at [213, 159] on app-calendar-viewport "Wed 29 1/1 1 Job Thu 30 Fri 31 1/1 1 Job Sat 1 1/1 1 Job Sun 2 1/2 2 Jobs Mon 3…" at bounding box center [398, 226] width 797 height 304
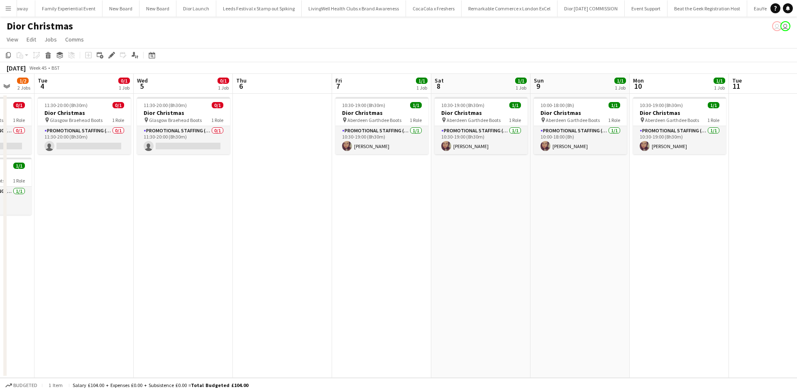
scroll to position [0, 364]
click at [593, 180] on app-date-cell "10:00-18:00 (8h) 1/1 Dior Christmas pin Aberdeen Garthdee Boots 1 Role Promotio…" at bounding box center [578, 236] width 99 height 284
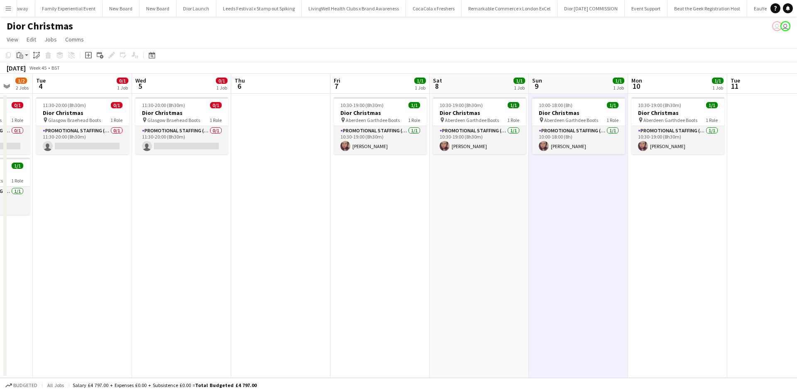
click at [22, 52] on icon "Paste" at bounding box center [20, 55] width 7 height 7
click at [29, 71] on link "Paste Ctrl+V" at bounding box center [61, 70] width 78 height 7
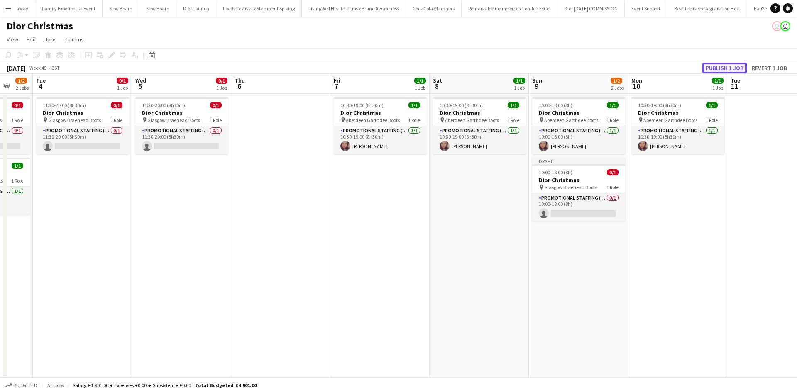
click at [710, 71] on button "Publish 1 job" at bounding box center [725, 68] width 44 height 11
click at [11, 10] on app-icon "Menu" at bounding box center [8, 8] width 7 height 7
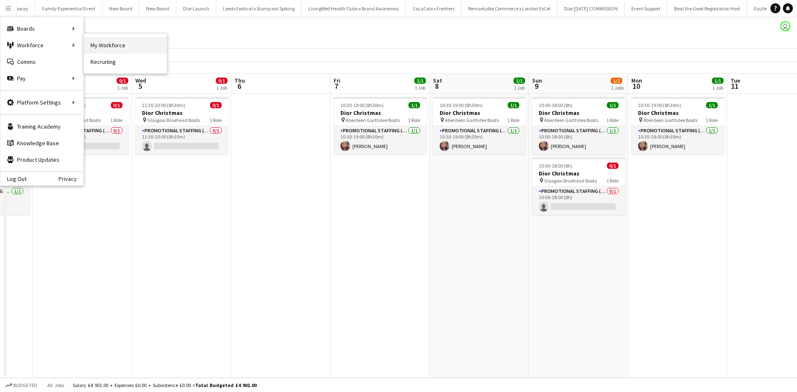
click at [102, 49] on link "My Workforce" at bounding box center [125, 45] width 83 height 17
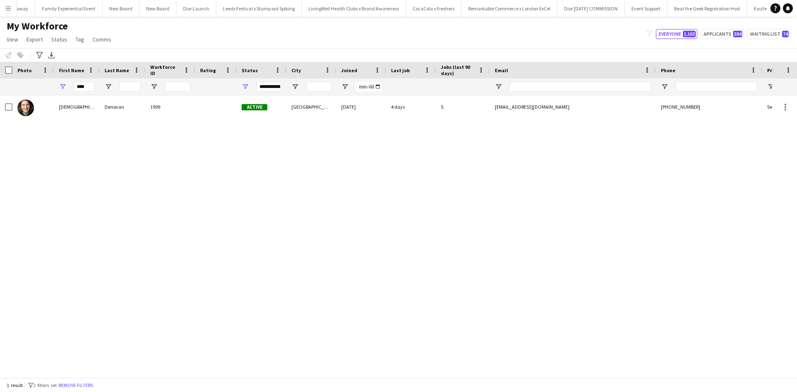
click at [9, 9] on app-icon "Menu" at bounding box center [8, 8] width 7 height 7
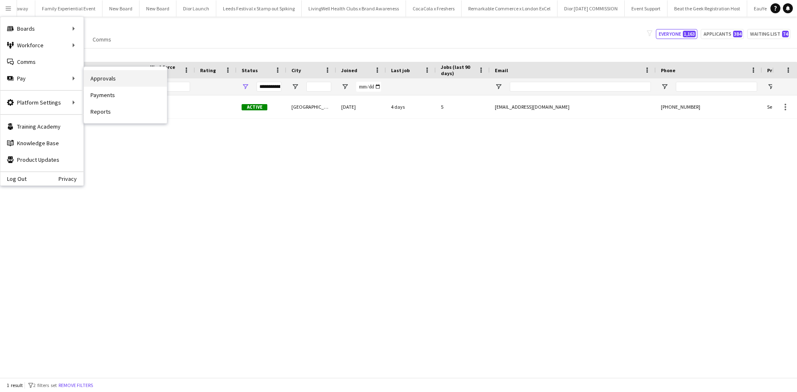
click at [93, 78] on link "Approvals" at bounding box center [125, 78] width 83 height 17
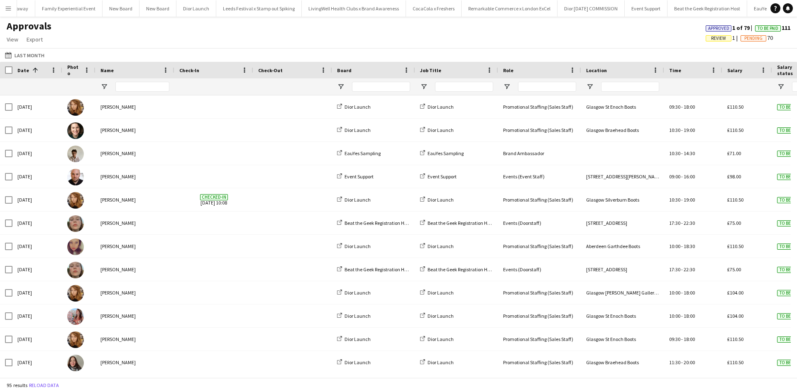
click at [6, 9] on app-icon "Menu" at bounding box center [8, 8] width 7 height 7
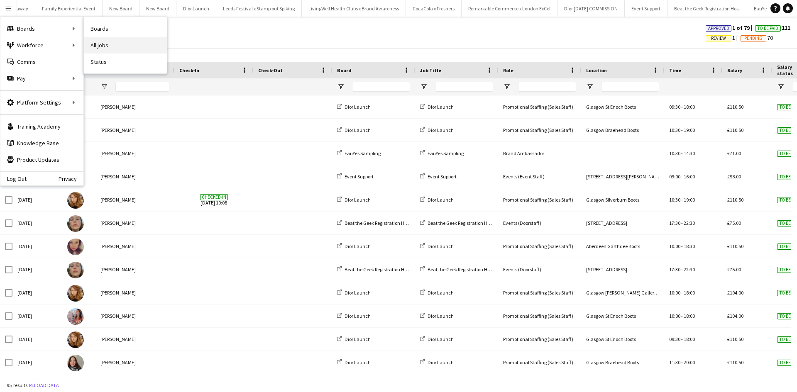
click at [96, 41] on link "All jobs" at bounding box center [125, 45] width 83 height 17
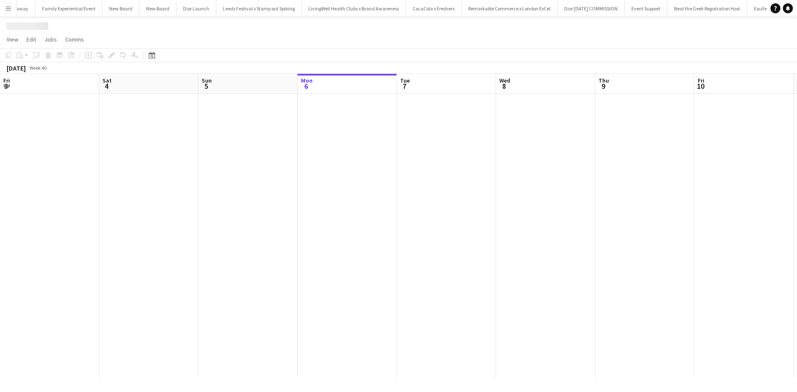
scroll to position [0, 199]
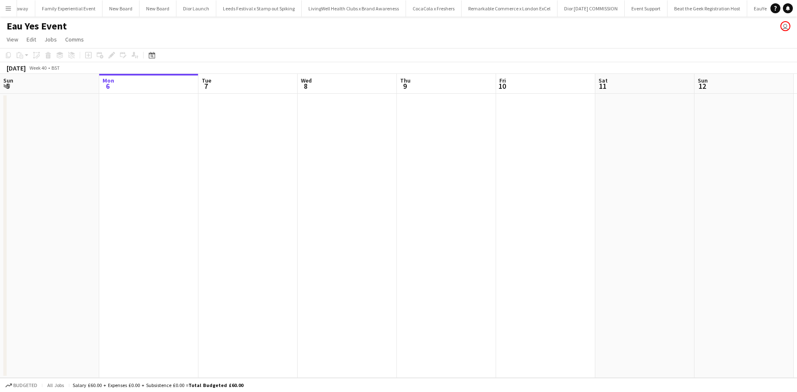
drag, startPoint x: 6, startPoint y: 7, endPoint x: 11, endPoint y: 14, distance: 8.0
click at [7, 7] on app-icon "Menu" at bounding box center [8, 8] width 7 height 7
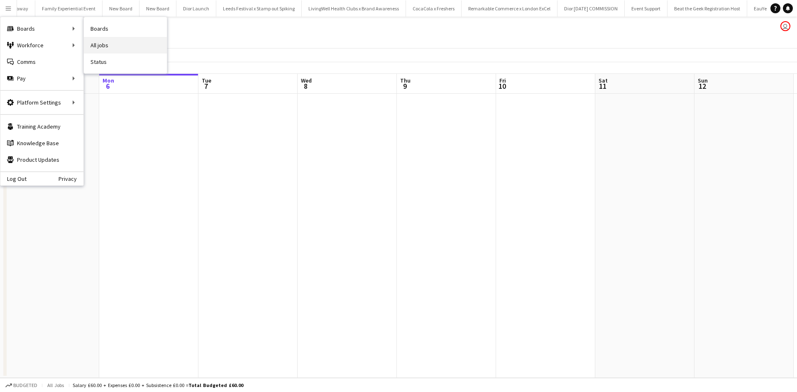
click at [135, 38] on link "All jobs" at bounding box center [125, 45] width 83 height 17
